Goal: Task Accomplishment & Management: Manage account settings

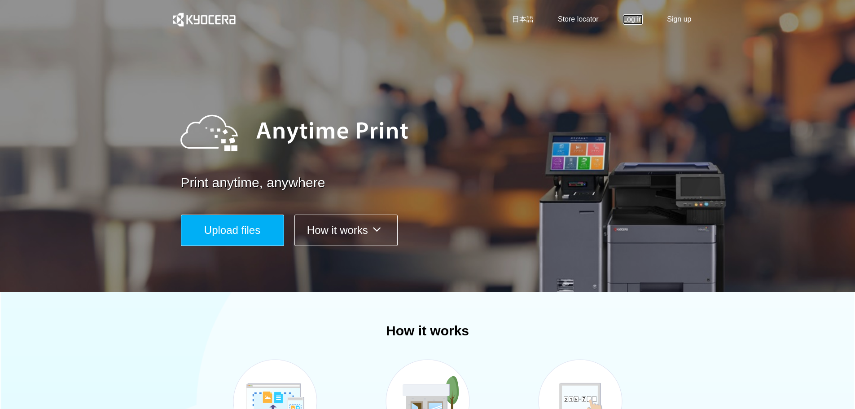
click at [634, 16] on link "Log in" at bounding box center [633, 19] width 20 height 10
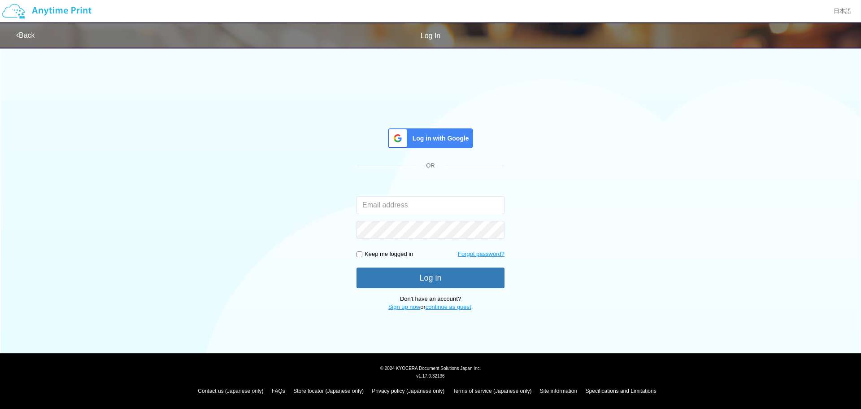
click at [414, 211] on input "email" at bounding box center [431, 205] width 148 height 18
click at [414, 207] on input "email" at bounding box center [431, 205] width 148 height 18
click at [274, 195] on div "Log in with Google OR The email or password entered is incorrect. Keep me logge…" at bounding box center [430, 176] width 538 height 269
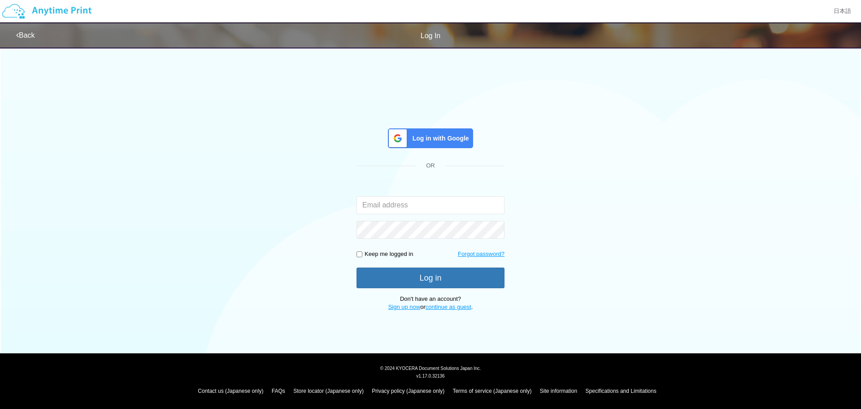
click at [290, 191] on div "Log in with Google OR The email or password entered is incorrect. Keep me logge…" at bounding box center [430, 176] width 538 height 269
click at [432, 204] on input "email" at bounding box center [431, 205] width 148 height 18
click at [274, 206] on div "Log in with Google OR The email or password entered is incorrect. Keep me logge…" at bounding box center [430, 176] width 538 height 269
click at [382, 205] on input "email" at bounding box center [431, 205] width 148 height 18
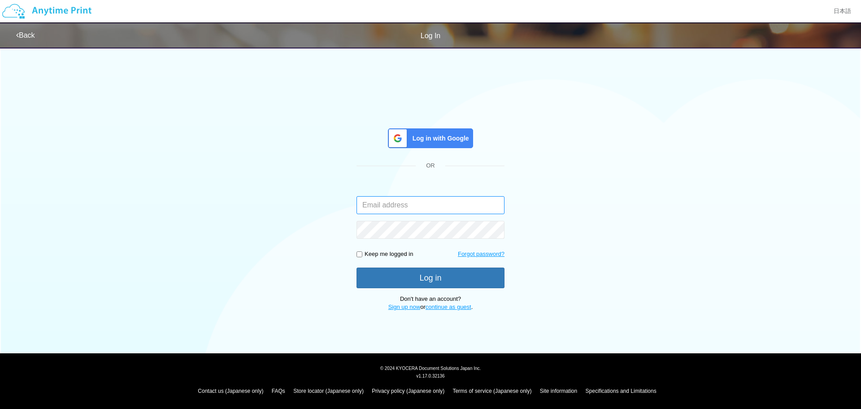
paste input "jp-atp-admin@dj.kyocera.com"
type input "jp-atp-admin@dj.kyocera.com"
click at [357, 267] on button "Log in" at bounding box center [431, 277] width 148 height 21
click at [243, 237] on div "Log in with Google OR The email or password entered is incorrect. jp-atp-admin@…" at bounding box center [430, 176] width 538 height 269
click at [266, 198] on div "Log in with Google OR The email or password entered is incorrect. jp-atp-admin@…" at bounding box center [430, 176] width 538 height 269
